Goal: Check status

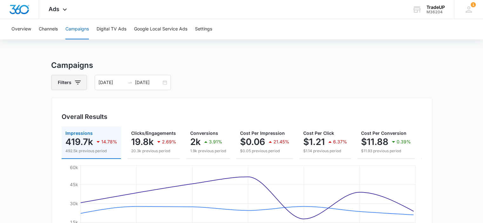
click at [80, 83] on icon "button" at bounding box center [78, 83] width 8 height 8
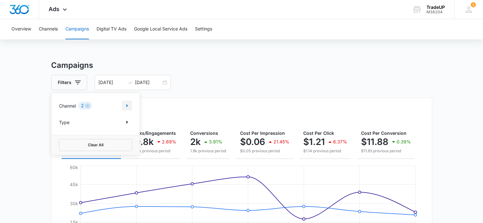
click at [123, 105] on icon "Show Channel filters" at bounding box center [127, 106] width 8 height 8
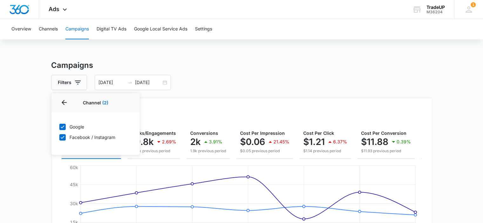
click at [62, 127] on icon at bounding box center [63, 127] width 4 height 3
click at [59, 127] on input "Google" at bounding box center [59, 127] width 0 height 0
checkbox input "false"
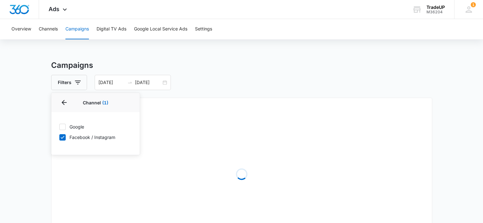
click at [205, 110] on div "Overall Results Loading" at bounding box center [241, 165] width 381 height 135
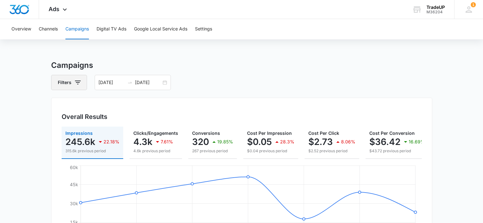
click at [80, 84] on icon "button" at bounding box center [78, 83] width 8 height 8
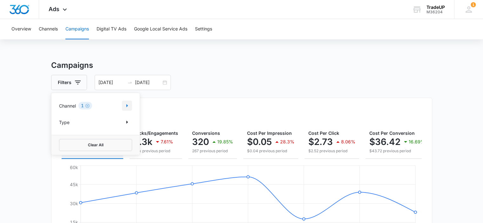
click at [128, 105] on icon "Show Channel filters" at bounding box center [127, 106] width 8 height 8
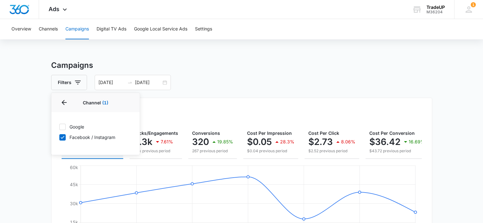
click at [239, 77] on div "Filters Channel 1 Channel (1) Google Facebook / Instagram Type Clear All [DATE]…" at bounding box center [241, 82] width 381 height 15
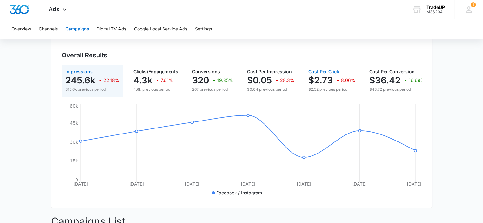
scroll to position [0, 90]
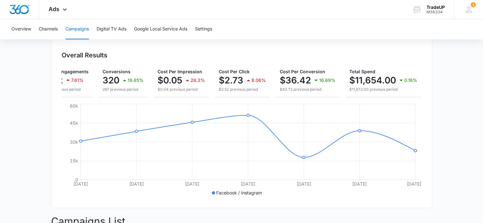
click at [116, 48] on div "Overall Results Impressions 245.6k 22.18% 315.6k previous period Clicks/Engagem…" at bounding box center [241, 122] width 381 height 172
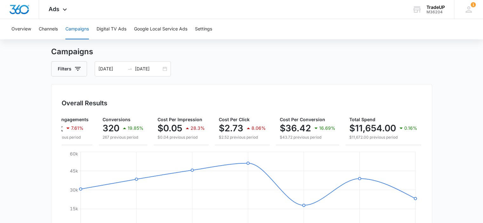
scroll to position [0, 0]
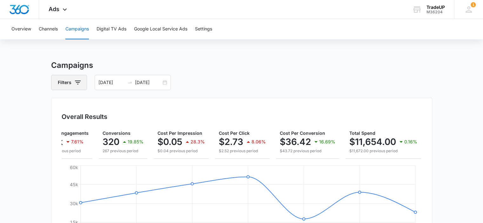
click at [80, 82] on icon "button" at bounding box center [78, 83] width 8 height 8
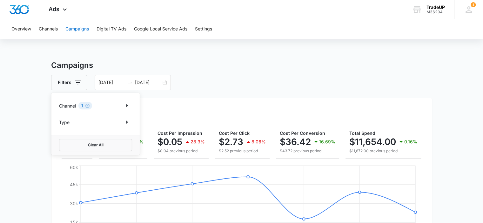
click at [76, 106] on p "Channel" at bounding box center [67, 106] width 17 height 7
click at [127, 106] on icon "Show Channel filters" at bounding box center [128, 105] width 2 height 3
click at [62, 128] on icon at bounding box center [63, 127] width 6 height 6
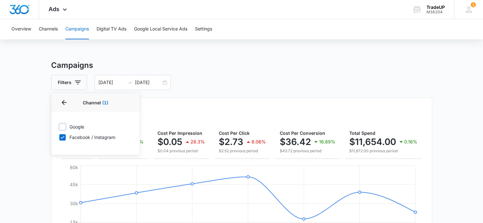
click at [59, 127] on input "Google" at bounding box center [59, 127] width 0 height 0
checkbox input "true"
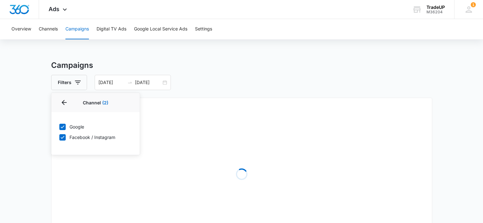
click at [60, 137] on icon at bounding box center [63, 138] width 6 height 6
click at [59, 137] on input "Facebook / Instagram" at bounding box center [59, 137] width 0 height 0
checkbox input "false"
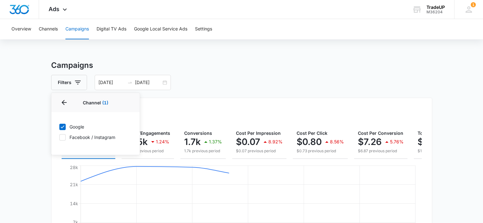
click at [212, 98] on div "Overall Results Impressions 174.1k 1.57% 176.9k previous period Clicks/Engageme…" at bounding box center [241, 184] width 381 height 172
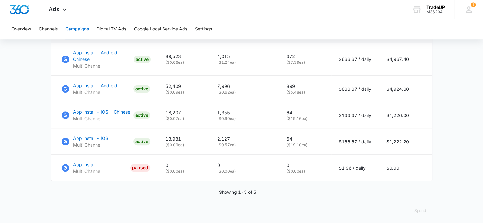
scroll to position [319, 0]
